Goal: Task Accomplishment & Management: Use online tool/utility

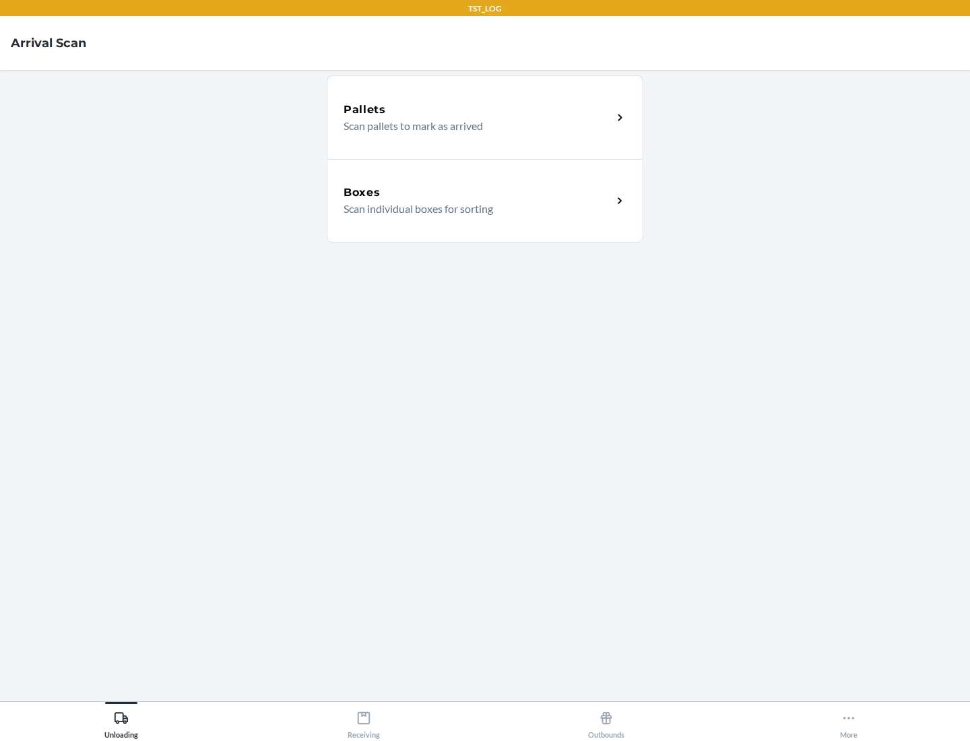
click at [477, 193] on div "Boxes" at bounding box center [477, 192] width 269 height 16
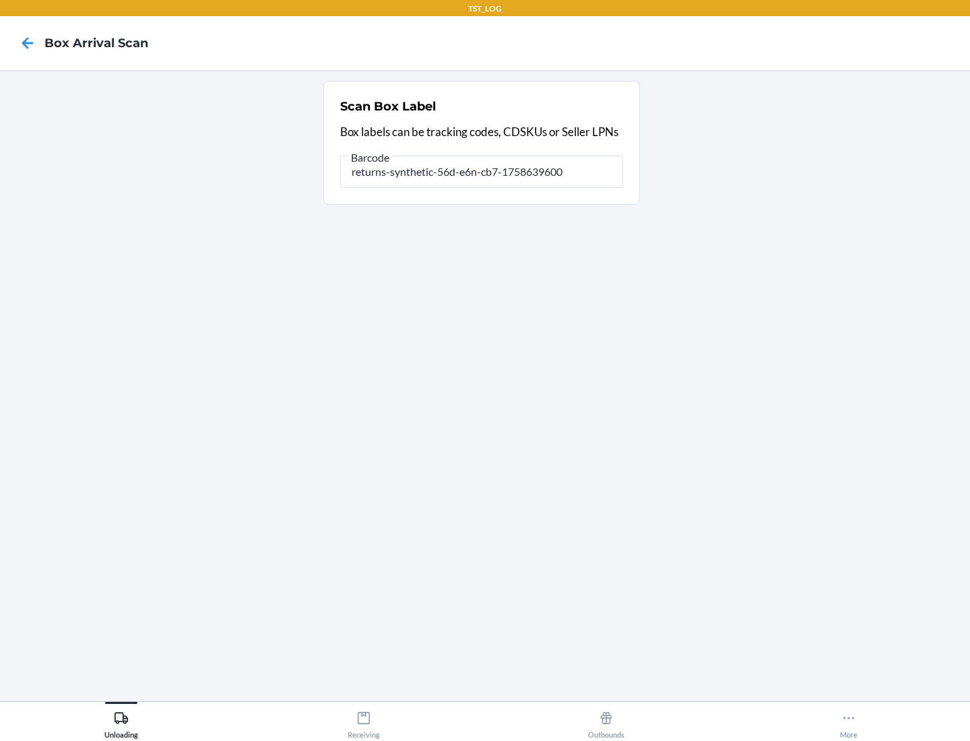
type input "returns-synthetic-56d-e6n-cb7-1758639600"
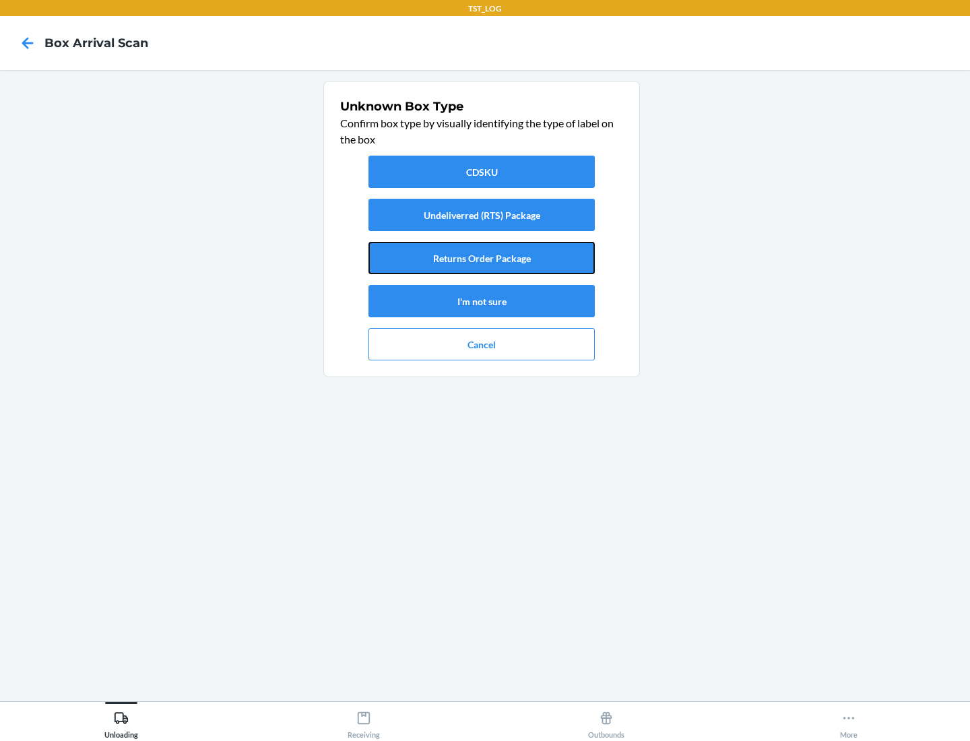
click at [481, 258] on button "Returns Order Package" at bounding box center [481, 258] width 226 height 32
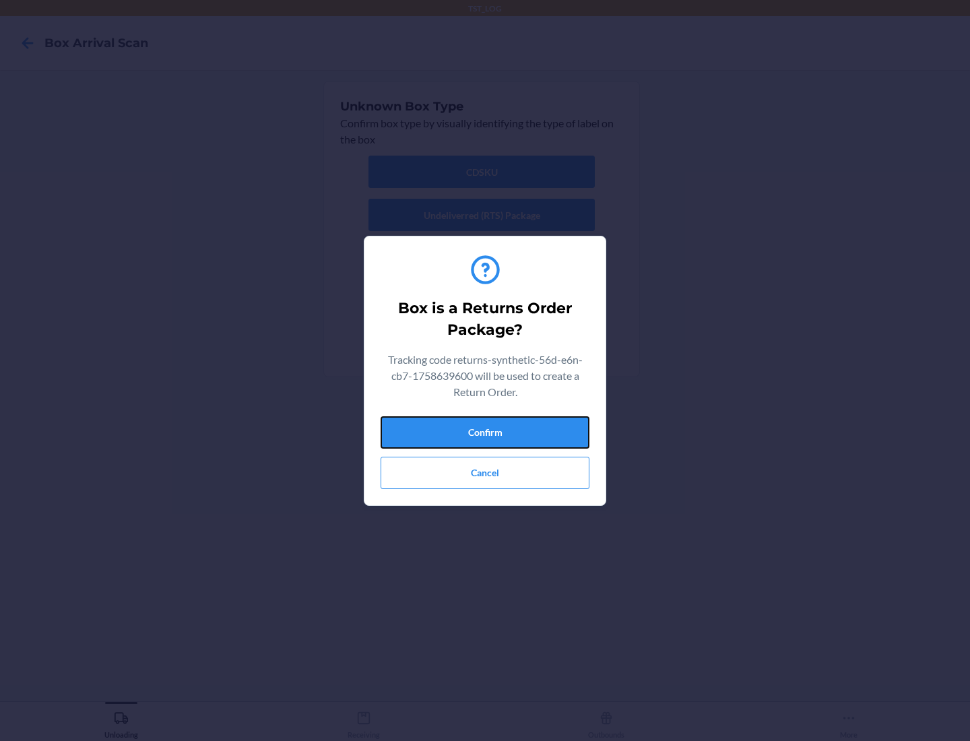
click at [485, 432] on button "Confirm" at bounding box center [484, 432] width 209 height 32
